Goal: Navigation & Orientation: Go to known website

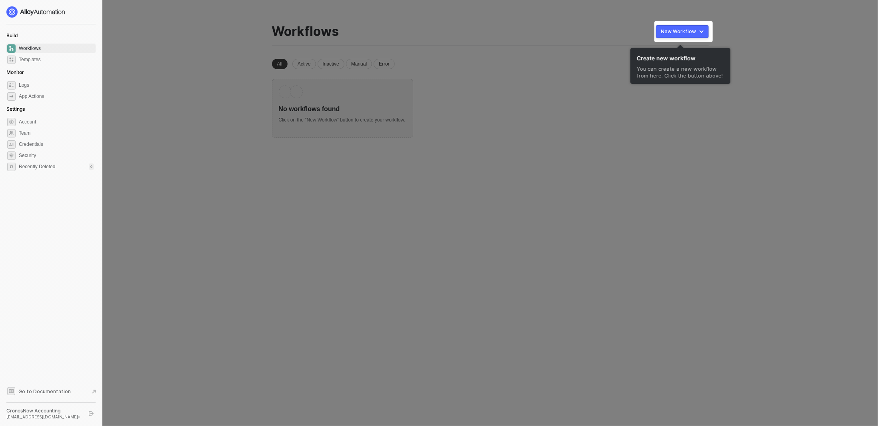
click at [632, 194] on div at bounding box center [439, 213] width 878 height 426
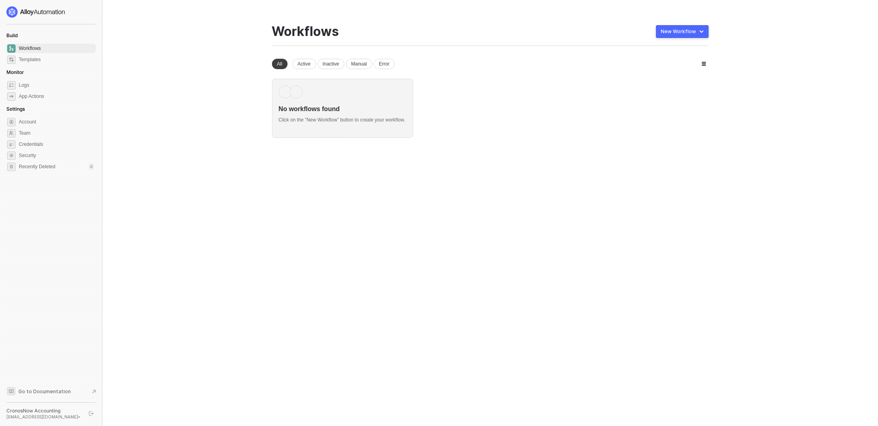
click at [31, 48] on span "Workflows" at bounding box center [56, 49] width 75 height 10
click at [37, 11] on img at bounding box center [35, 11] width 59 height 11
click at [90, 412] on icon "logout" at bounding box center [91, 413] width 5 height 5
